Goal: Find specific page/section: Find specific page/section

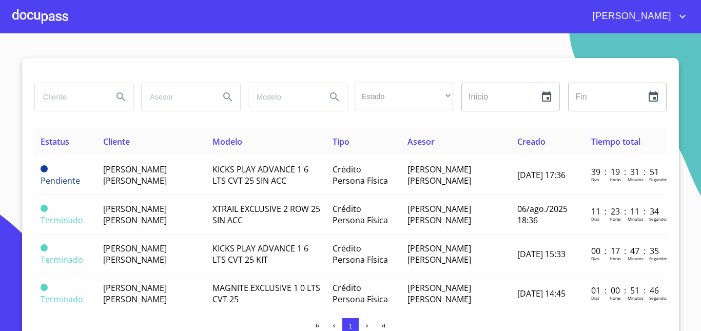
click at [42, 14] on div at bounding box center [40, 16] width 56 height 33
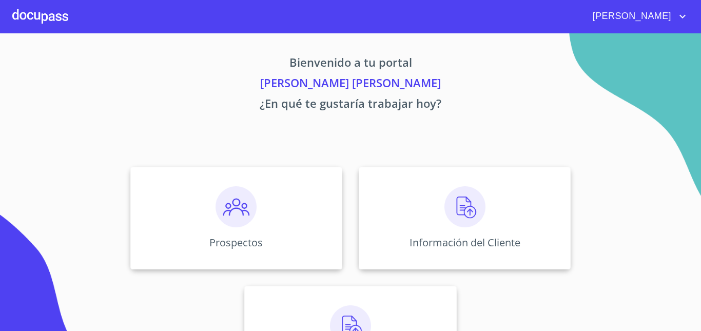
scroll to position [66, 0]
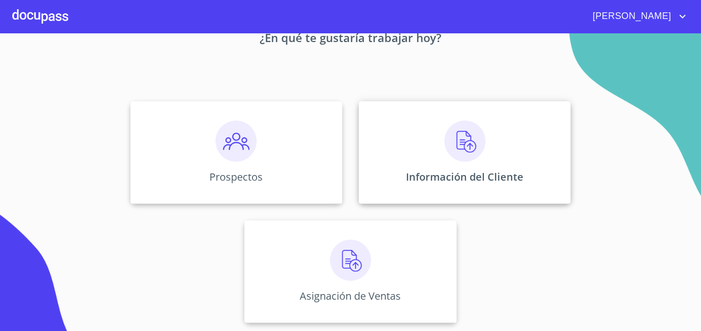
click at [446, 139] on img at bounding box center [465, 141] width 41 height 41
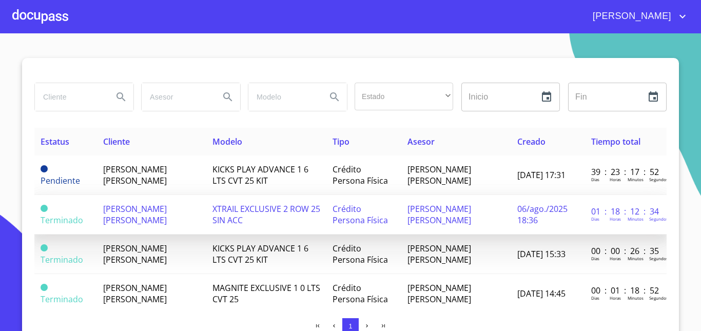
click at [333, 210] on span "Crédito Persona Física" at bounding box center [360, 214] width 55 height 23
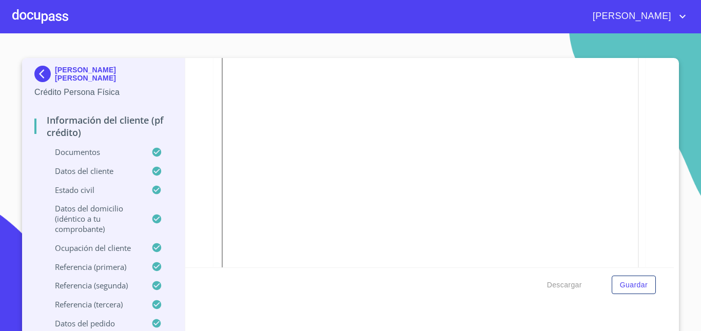
scroll to position [185, 0]
click at [36, 11] on div at bounding box center [40, 16] width 56 height 33
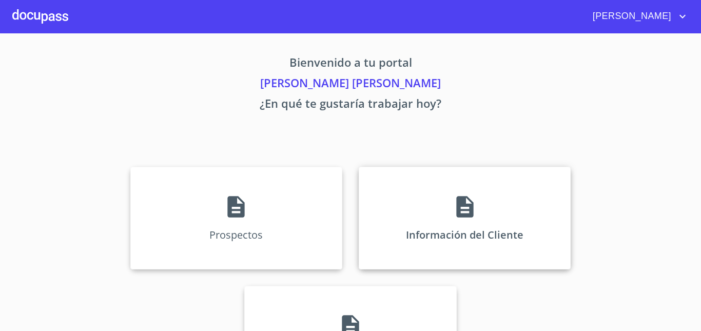
click at [443, 200] on div "Información del Cliente" at bounding box center [465, 218] width 212 height 103
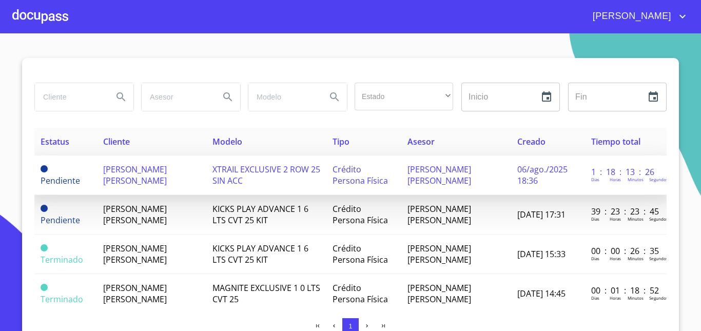
click at [281, 177] on td "XTRAIL EXCLUSIVE 2 ROW 25 SIN ACC" at bounding box center [266, 176] width 120 height 40
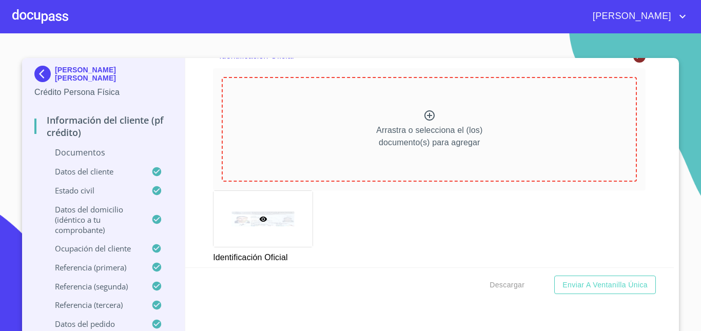
scroll to position [137, 0]
click at [42, 18] on div at bounding box center [40, 16] width 56 height 33
